Goal: Transaction & Acquisition: Download file/media

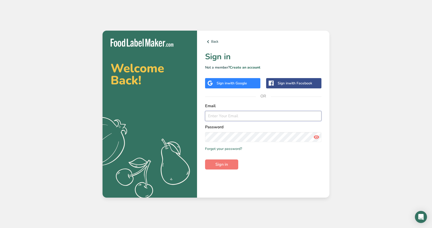
type input "[EMAIL_ADDRESS][DOMAIN_NAME]"
click at [222, 164] on button "Sign in" at bounding box center [221, 165] width 33 height 10
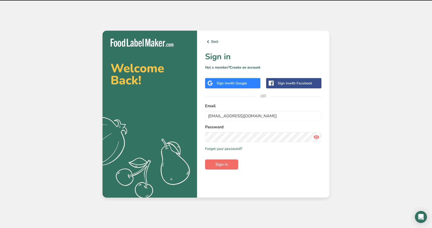
click at [227, 167] on span "Sign in" at bounding box center [221, 165] width 13 height 6
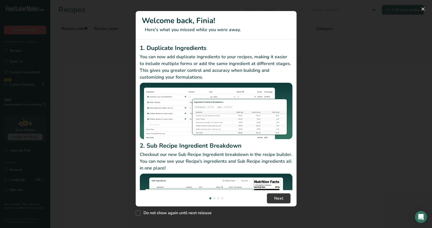
click at [151, 210] on div "Do not show again until next release" at bounding box center [216, 212] width 161 height 11
click at [151, 212] on span "Do not show again until next release" at bounding box center [176, 213] width 71 height 5
click at [139, 212] on input "Do not show again until next release" at bounding box center [137, 212] width 3 height 3
checkbox input "true"
click at [283, 196] on button "Next" at bounding box center [279, 198] width 24 height 10
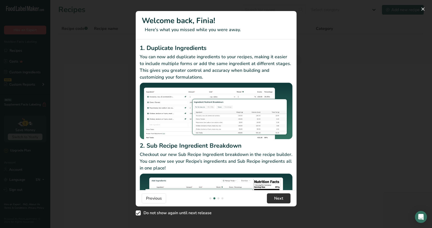
scroll to position [0, 161]
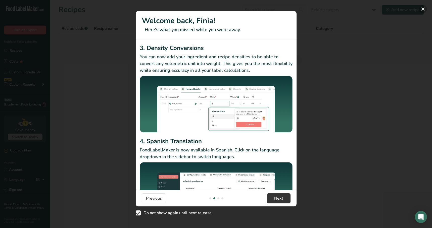
click at [420, 9] on button "New Features" at bounding box center [423, 9] width 8 height 8
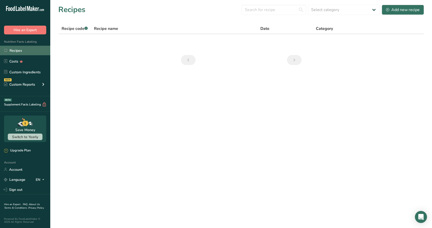
click at [23, 53] on link "Recipes" at bounding box center [25, 51] width 50 height 10
click at [76, 29] on span "Recipe code .a-a{fill:#347362;}.b-a{fill:#fff;}" at bounding box center [75, 29] width 26 height 6
click at [107, 26] on span "Recipe name" at bounding box center [106, 29] width 24 height 6
click at [31, 73] on link "Custom Ingredients" at bounding box center [25, 72] width 50 height 10
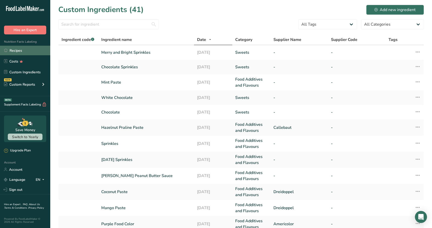
click at [15, 52] on link "Recipes" at bounding box center [25, 51] width 50 height 10
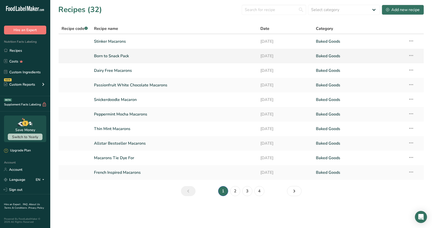
click at [112, 55] on link "Born to Snack Pack" at bounding box center [174, 56] width 160 height 11
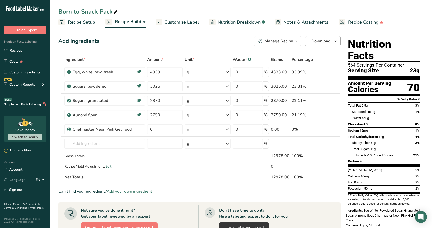
click at [339, 38] on button "Download" at bounding box center [322, 41] width 35 height 10
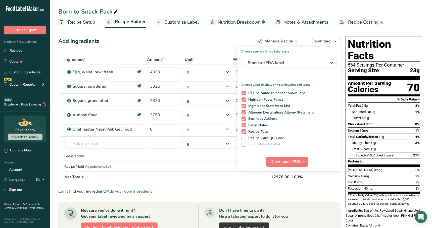
click at [280, 137] on span "Recipe Card QR Code" at bounding box center [265, 138] width 38 height 5
click at [245, 137] on input "Recipe Card QR Code" at bounding box center [242, 137] width 3 height 3
checkbox input "true"
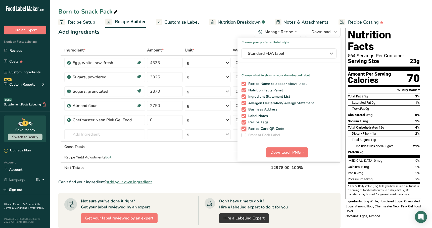
scroll to position [9, 0]
click at [296, 152] on span "PNG" at bounding box center [296, 153] width 9 height 6
click at [298, 161] on link "PNG" at bounding box center [300, 163] width 16 height 8
click at [289, 154] on span "Download" at bounding box center [279, 153] width 19 height 6
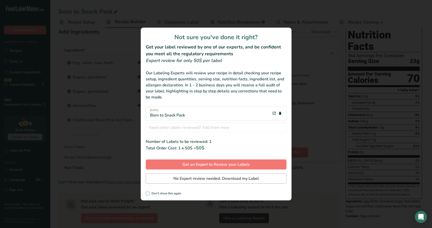
click at [227, 182] on button "No Expert review needed. Download my Label" at bounding box center [216, 179] width 141 height 10
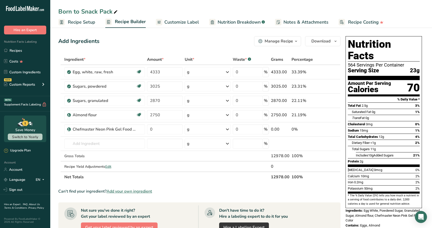
scroll to position [0, 0]
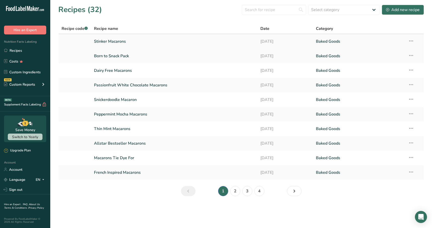
click at [113, 42] on link "Stinker Macarons" at bounding box center [174, 41] width 160 height 11
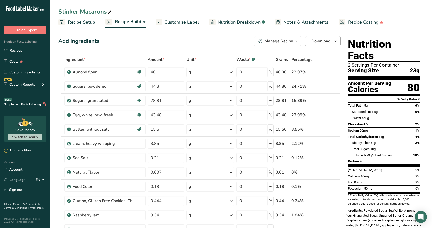
click at [335, 43] on icon "button" at bounding box center [335, 41] width 4 height 6
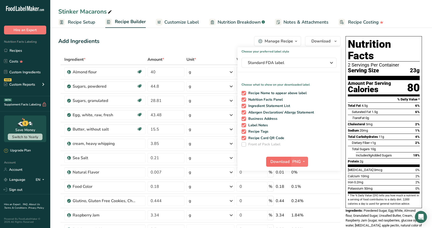
click at [280, 160] on span "Download" at bounding box center [279, 162] width 19 height 6
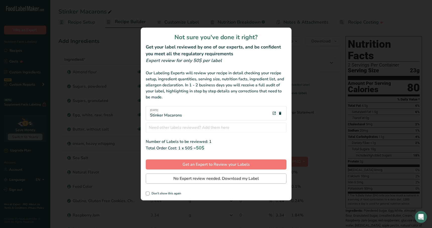
click at [214, 176] on span "No Expert review needed. Download my Label" at bounding box center [215, 179] width 85 height 6
